Goal: Find specific page/section: Find specific page/section

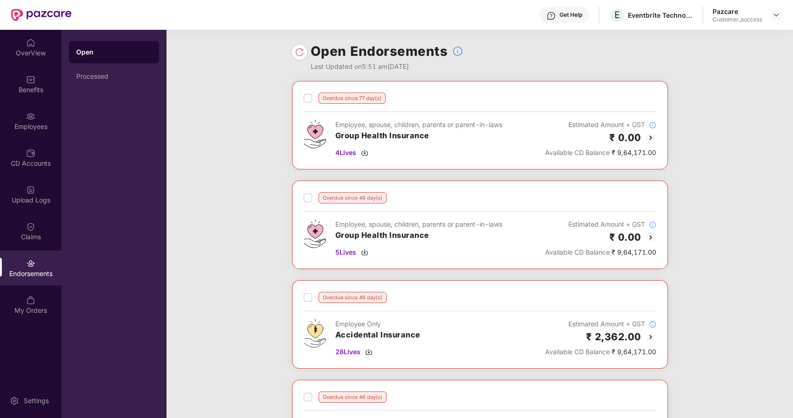
scroll to position [422, 0]
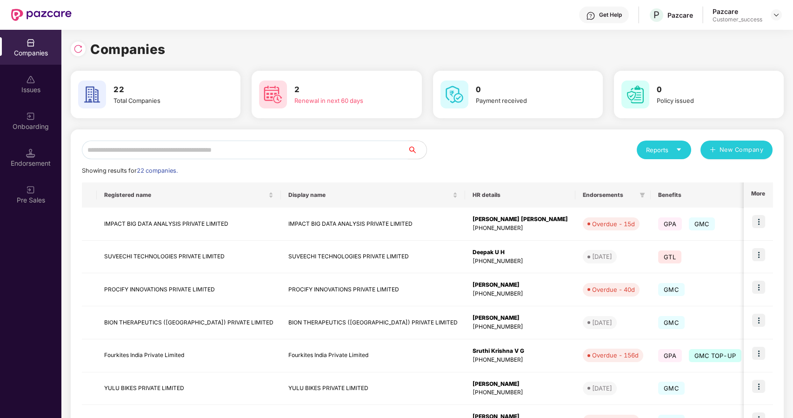
click at [213, 152] on input "text" at bounding box center [245, 150] width 326 height 19
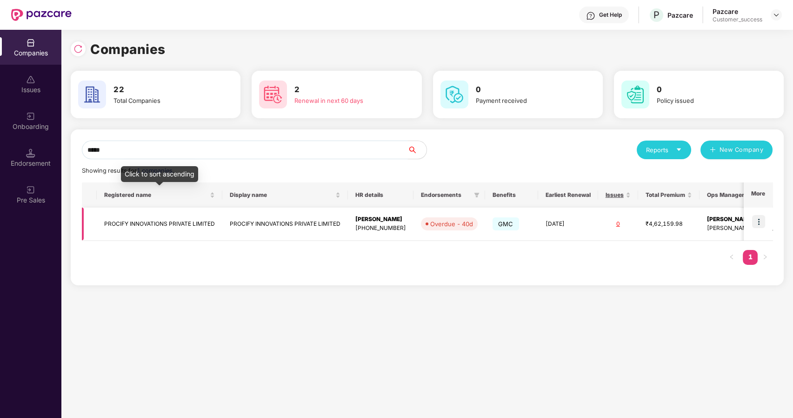
type input "*****"
click at [137, 227] on td "PROCIFY INNOVATIONS PRIVATE LIMITED" at bounding box center [160, 224] width 126 height 33
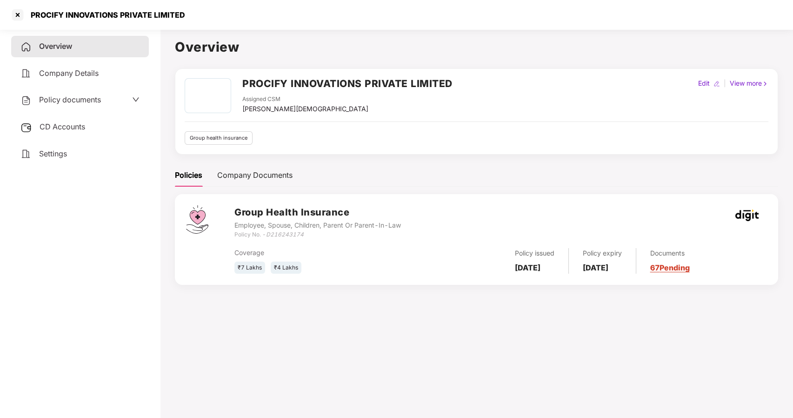
click at [87, 94] on div "Policy documents" at bounding box center [60, 100] width 81 height 12
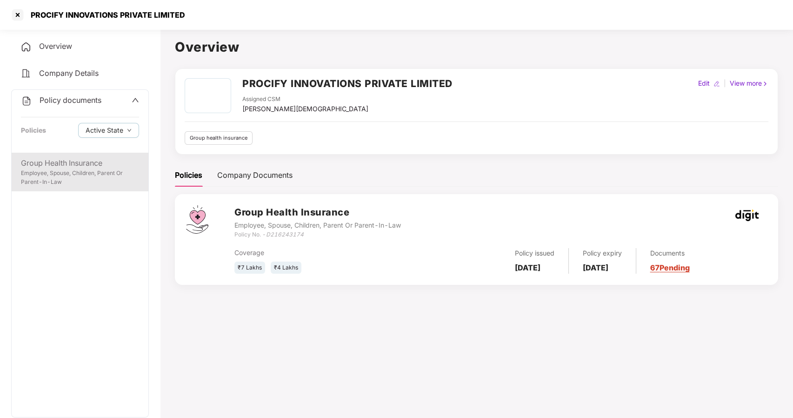
click at [56, 155] on div "Group Health Insurance Employee, Spouse, Children, Parent Or Parent-In-Law" at bounding box center [80, 172] width 137 height 39
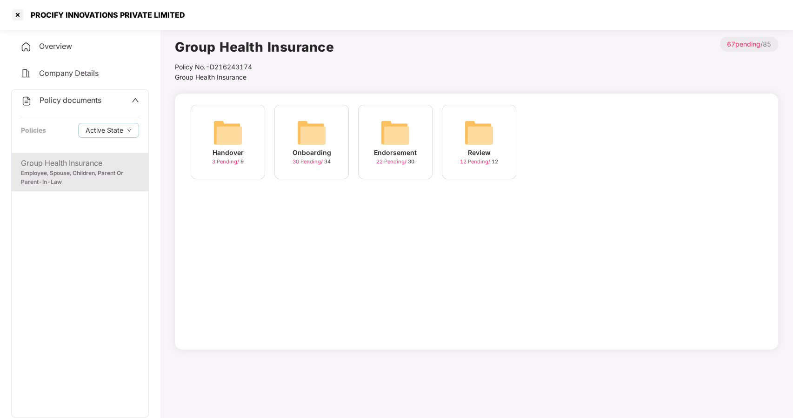
click at [306, 136] on img at bounding box center [312, 133] width 30 height 30
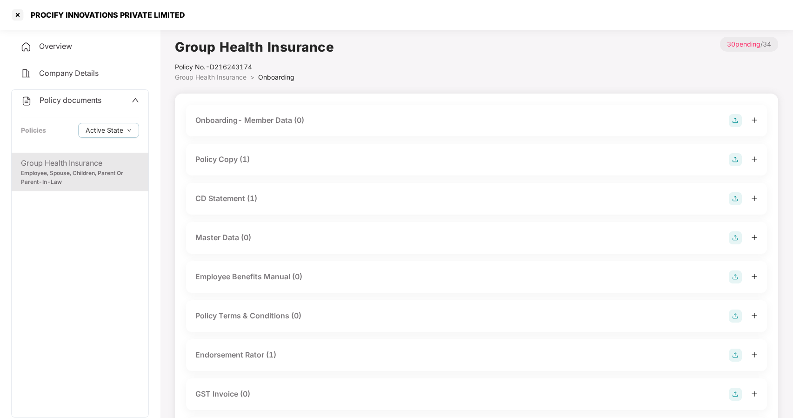
click at [235, 200] on div "CD Statement (1)" at bounding box center [226, 199] width 62 height 12
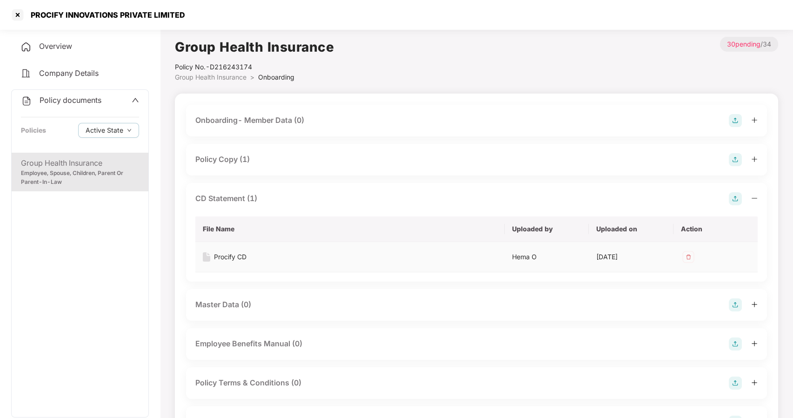
click at [234, 255] on div "Procify CD" at bounding box center [230, 257] width 33 height 10
